Goal: Find specific page/section: Find specific page/section

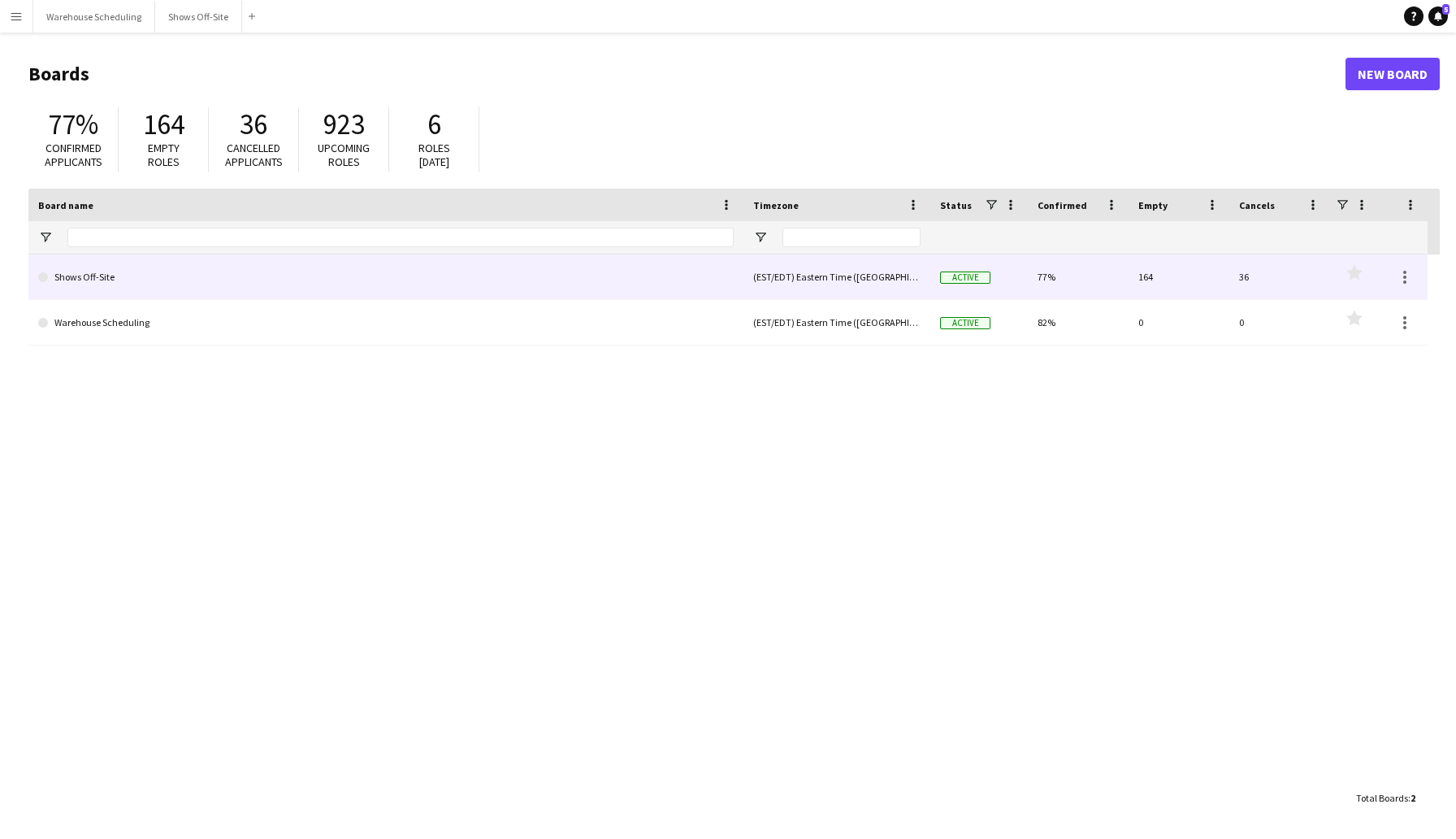
click at [195, 280] on link "Shows Off-Site" at bounding box center [385, 277] width 695 height 45
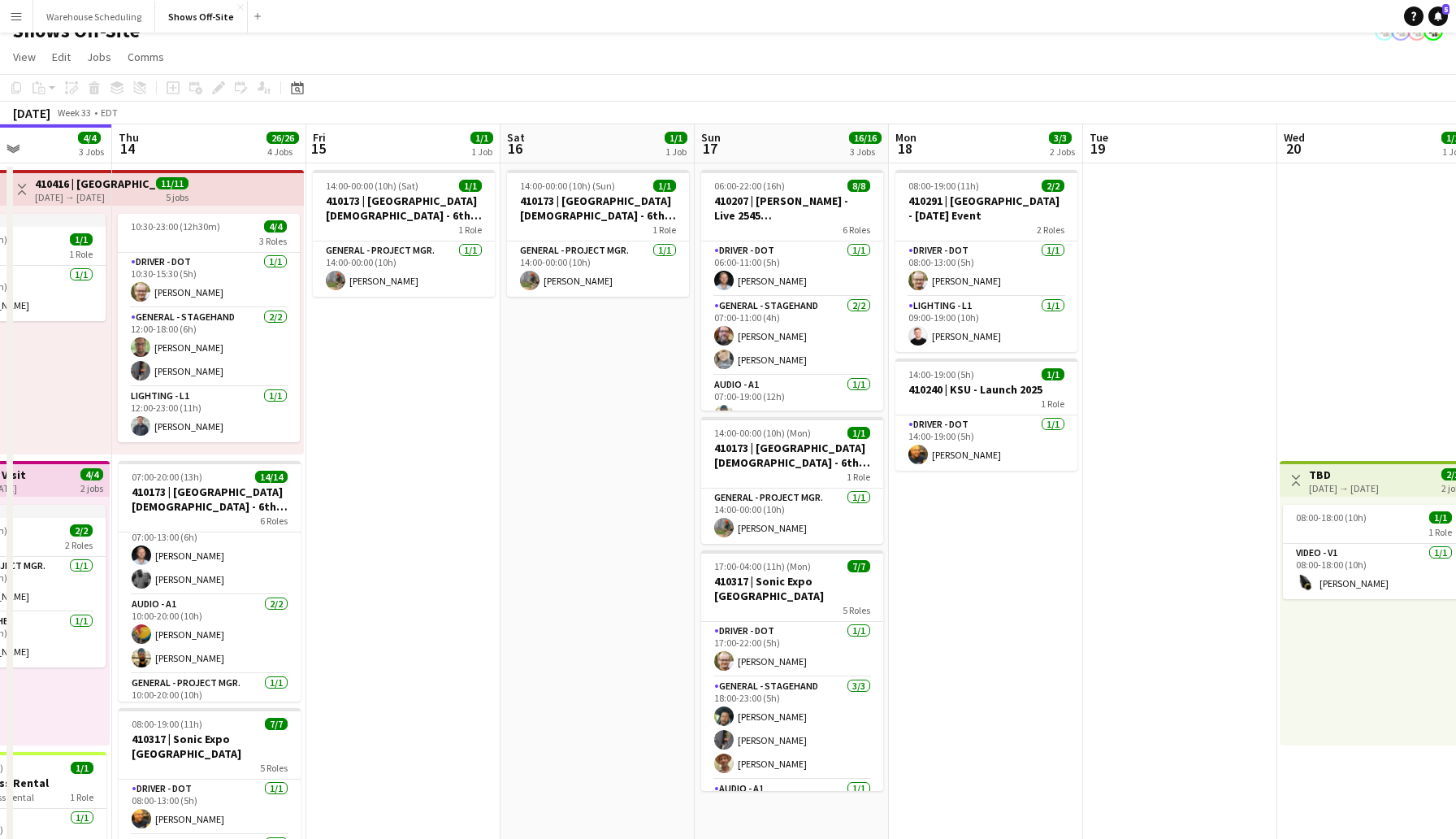
scroll to position [0, 669]
